Goal: Task Accomplishment & Management: Use online tool/utility

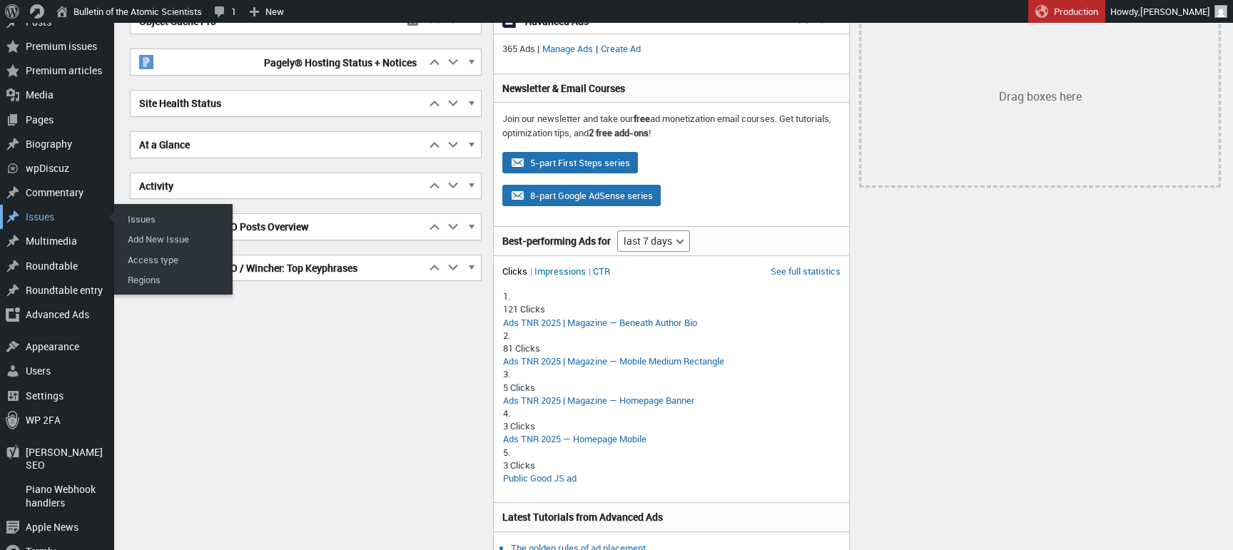
scroll to position [174, 0]
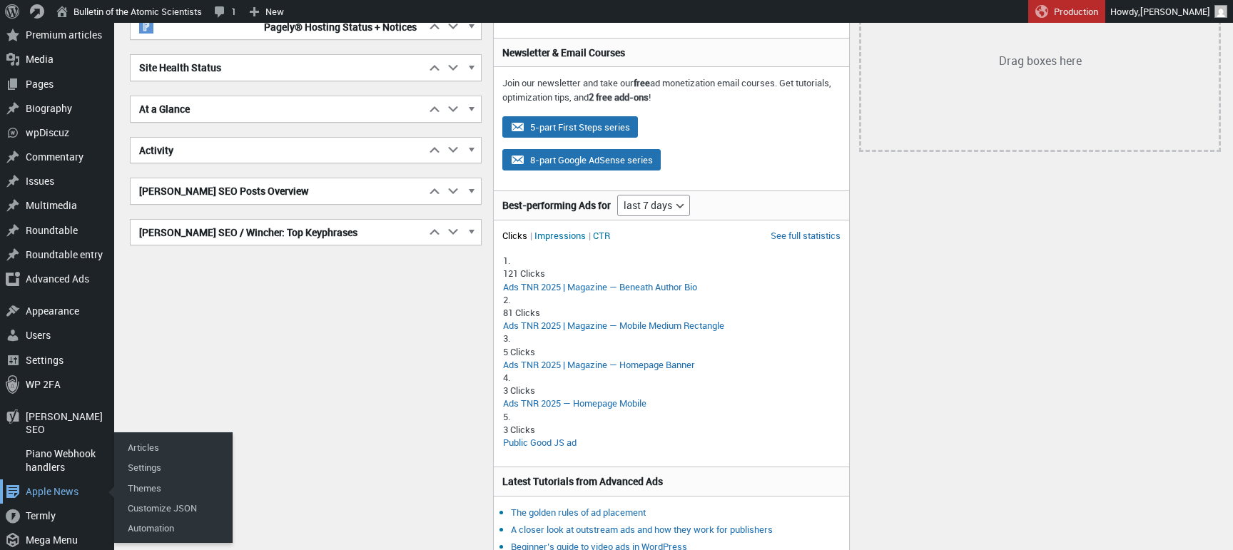
click at [51, 480] on div "Apple News" at bounding box center [57, 492] width 114 height 24
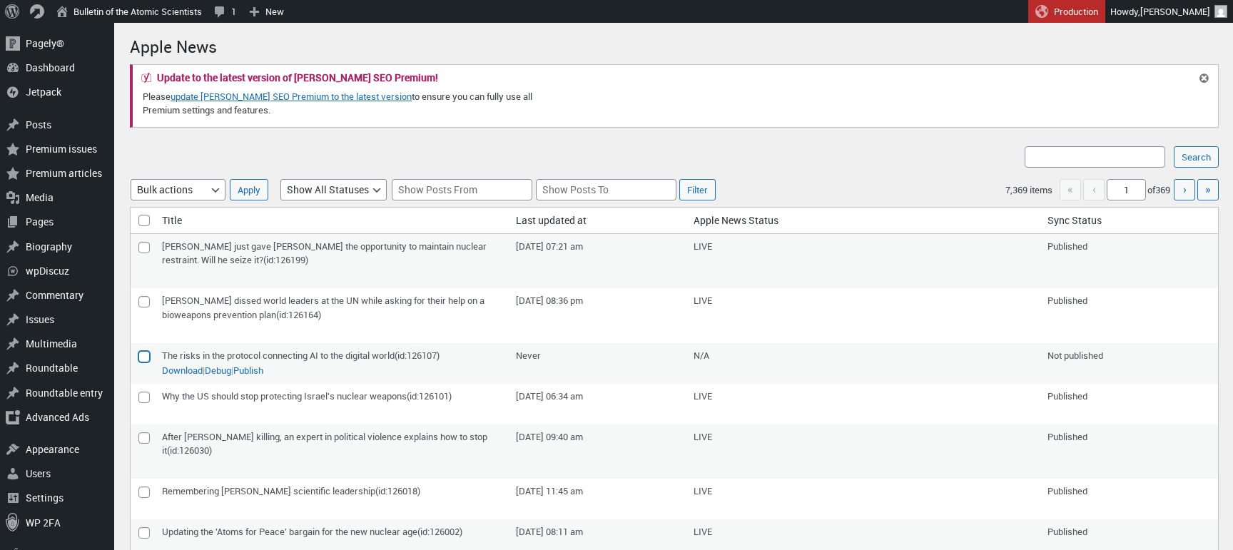
click at [141, 357] on input"] "checkbox" at bounding box center [143, 356] width 11 height 11
checkbox input"] "true"
click at [263, 371] on link "Publish" at bounding box center [248, 371] width 30 height 14
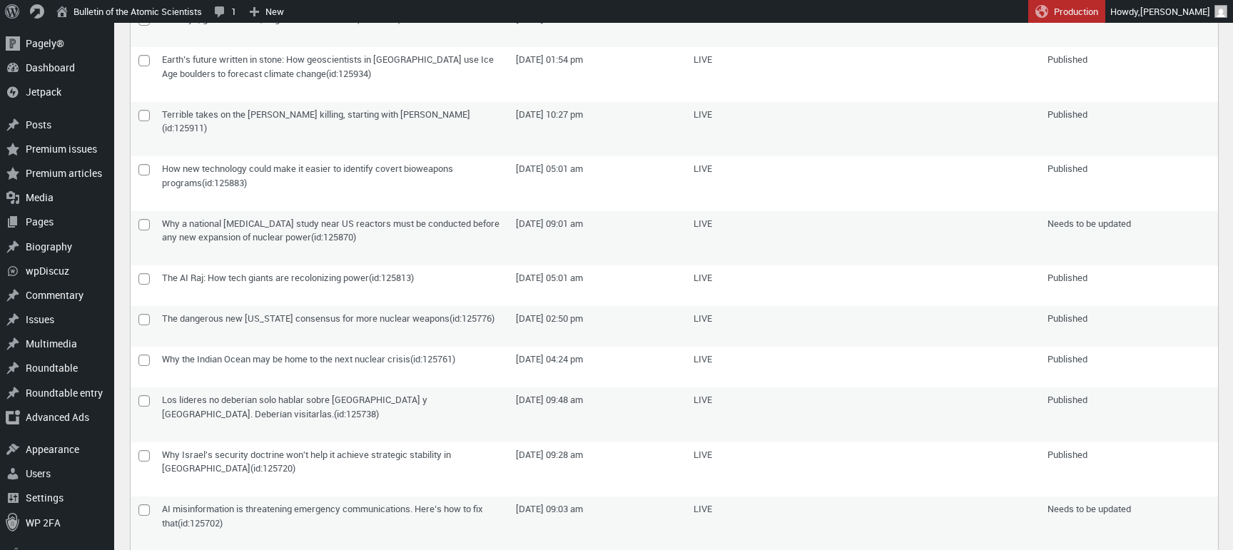
scroll to position [323, 0]
